Goal: Find specific page/section: Find specific page/section

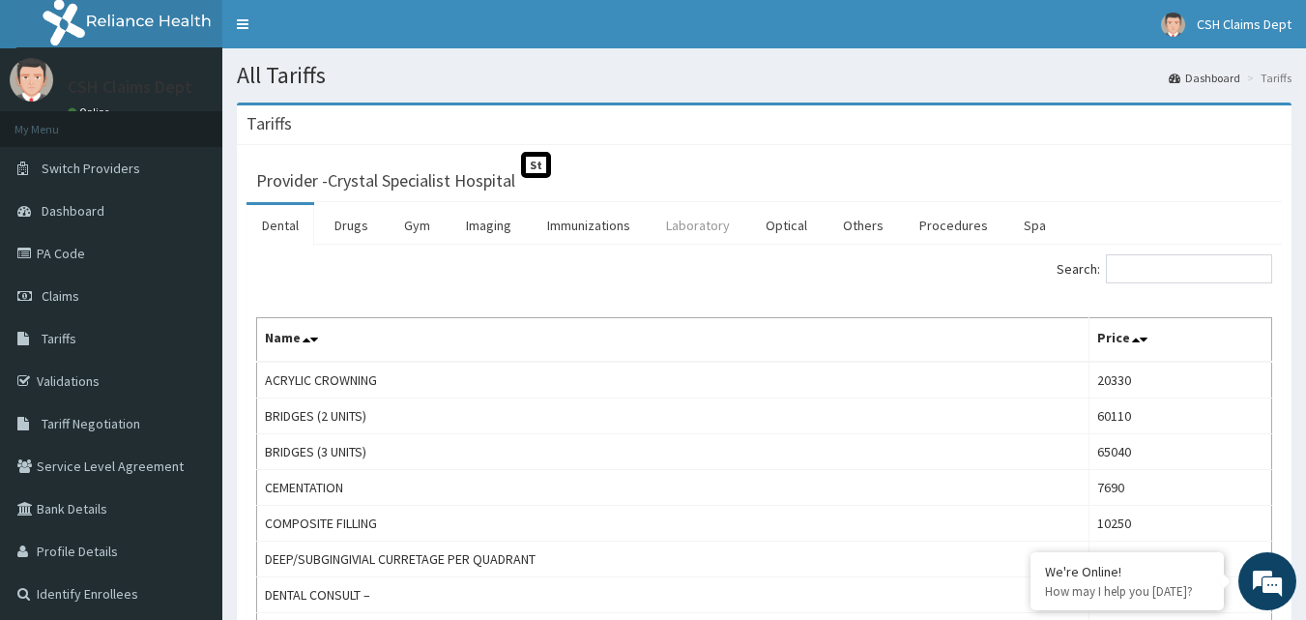
click at [679, 221] on link "Laboratory" at bounding box center [698, 225] width 95 height 41
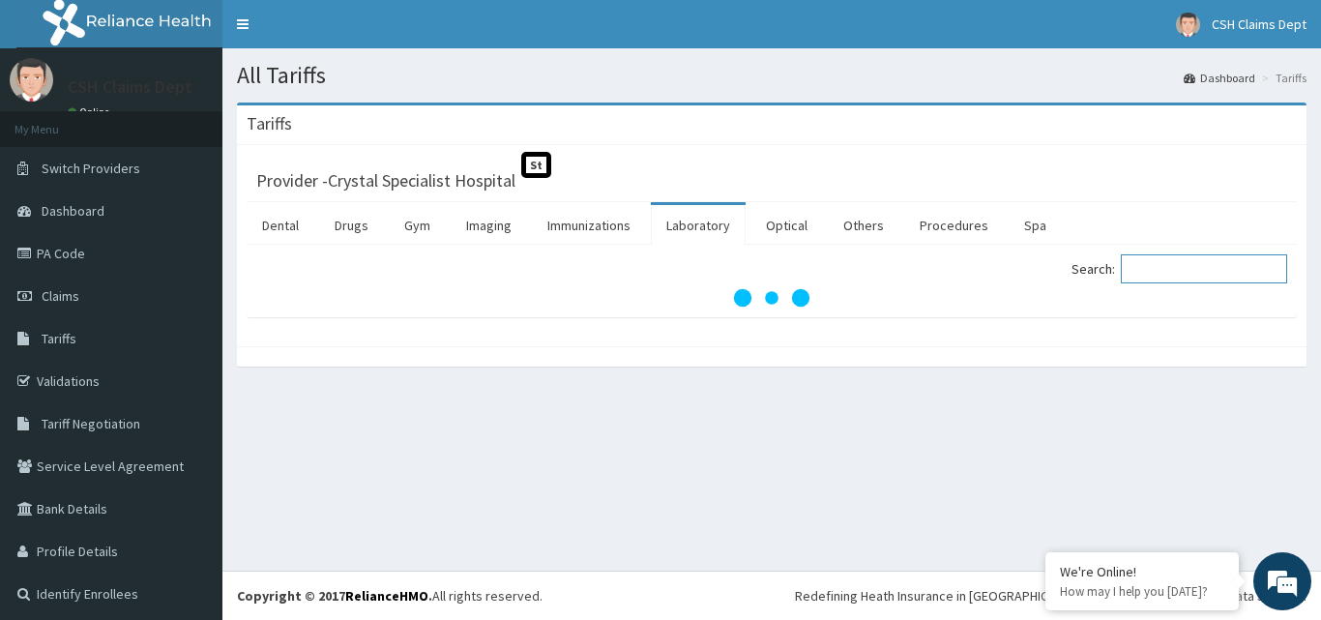
click at [1159, 269] on input "Search:" at bounding box center [1203, 268] width 166 height 29
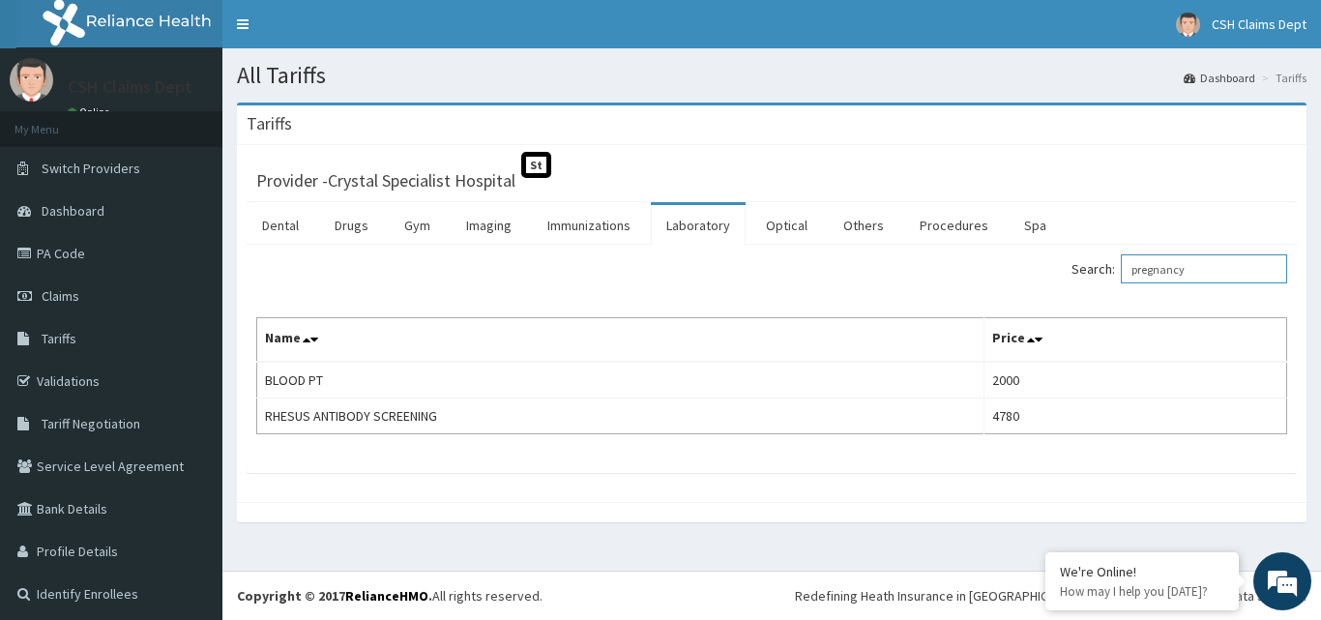
type input "pregnancy"
click at [120, 250] on link "PA Code" at bounding box center [111, 253] width 222 height 43
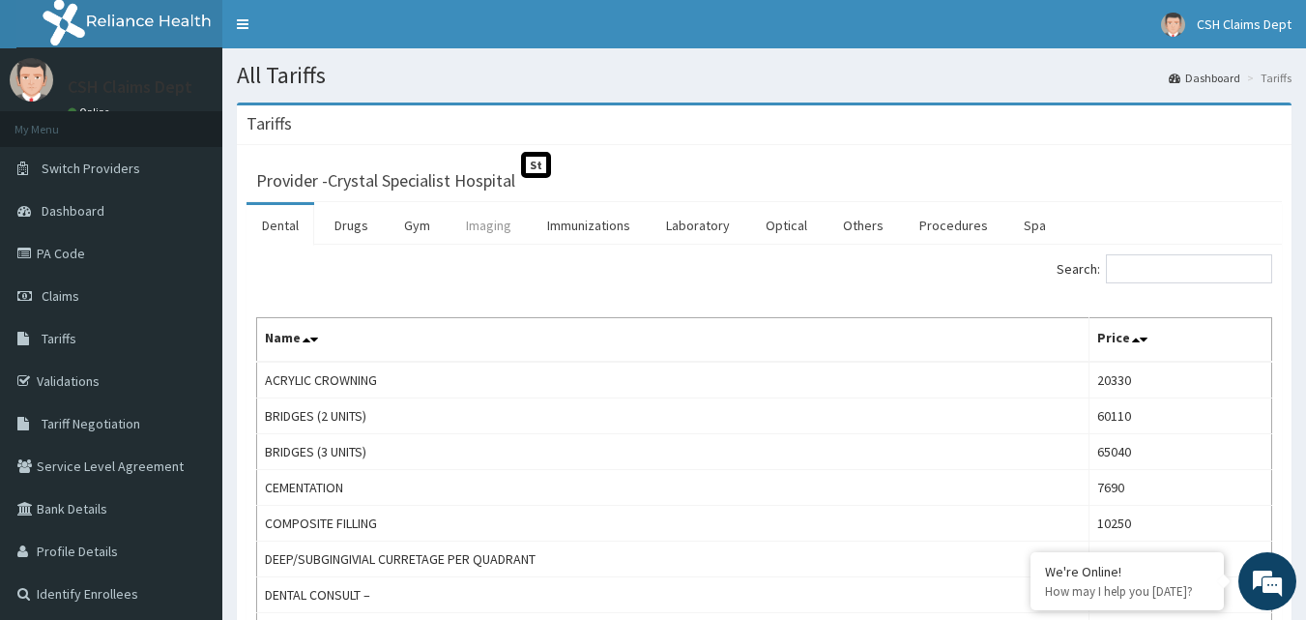
click at [481, 230] on link "Imaging" at bounding box center [488, 225] width 76 height 41
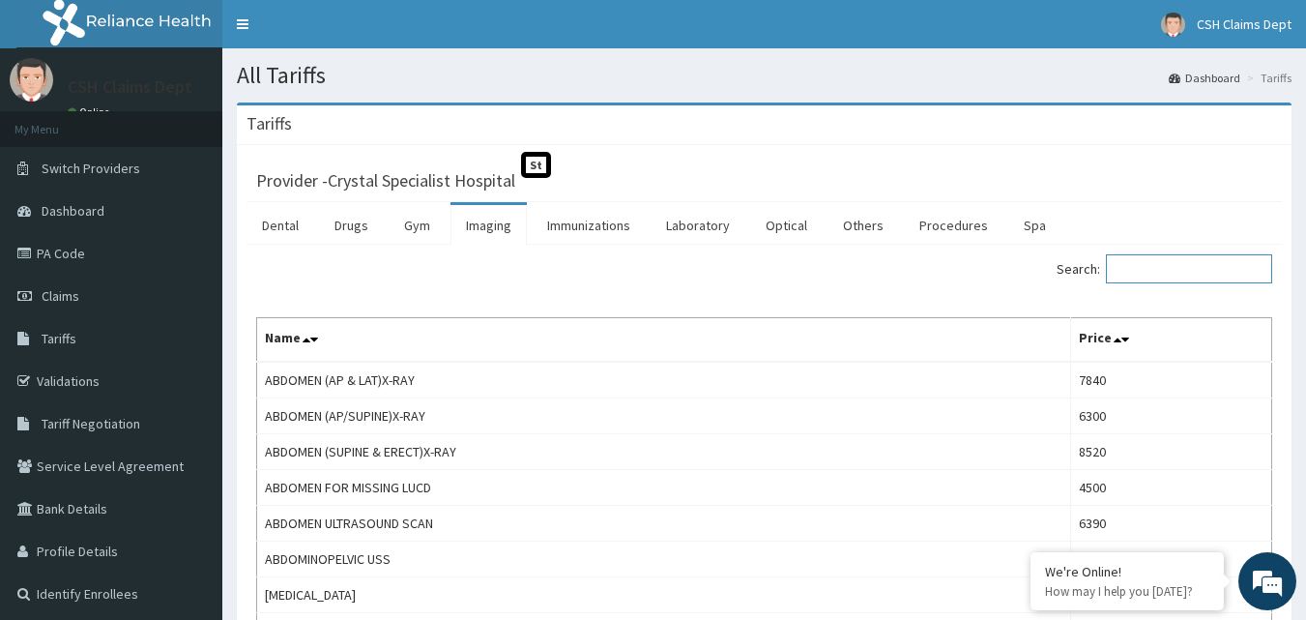
click at [1150, 265] on input "Search:" at bounding box center [1189, 268] width 166 height 29
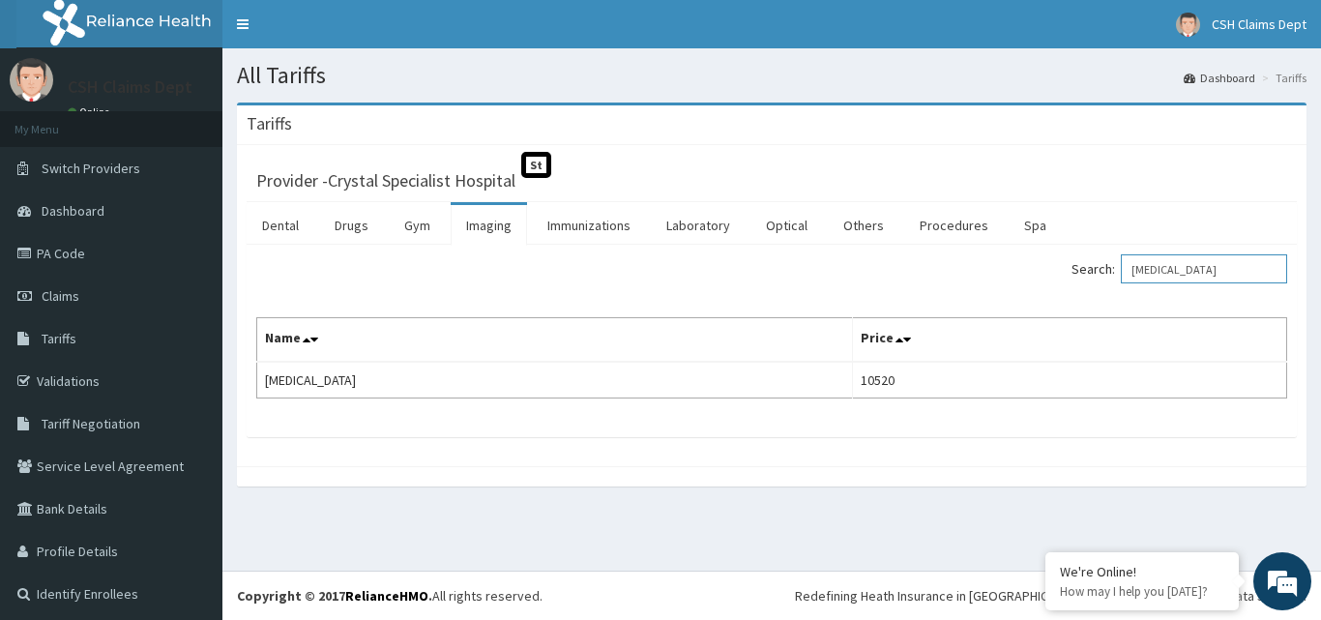
type input "ecg"
